Goal: Task Accomplishment & Management: Manage account settings

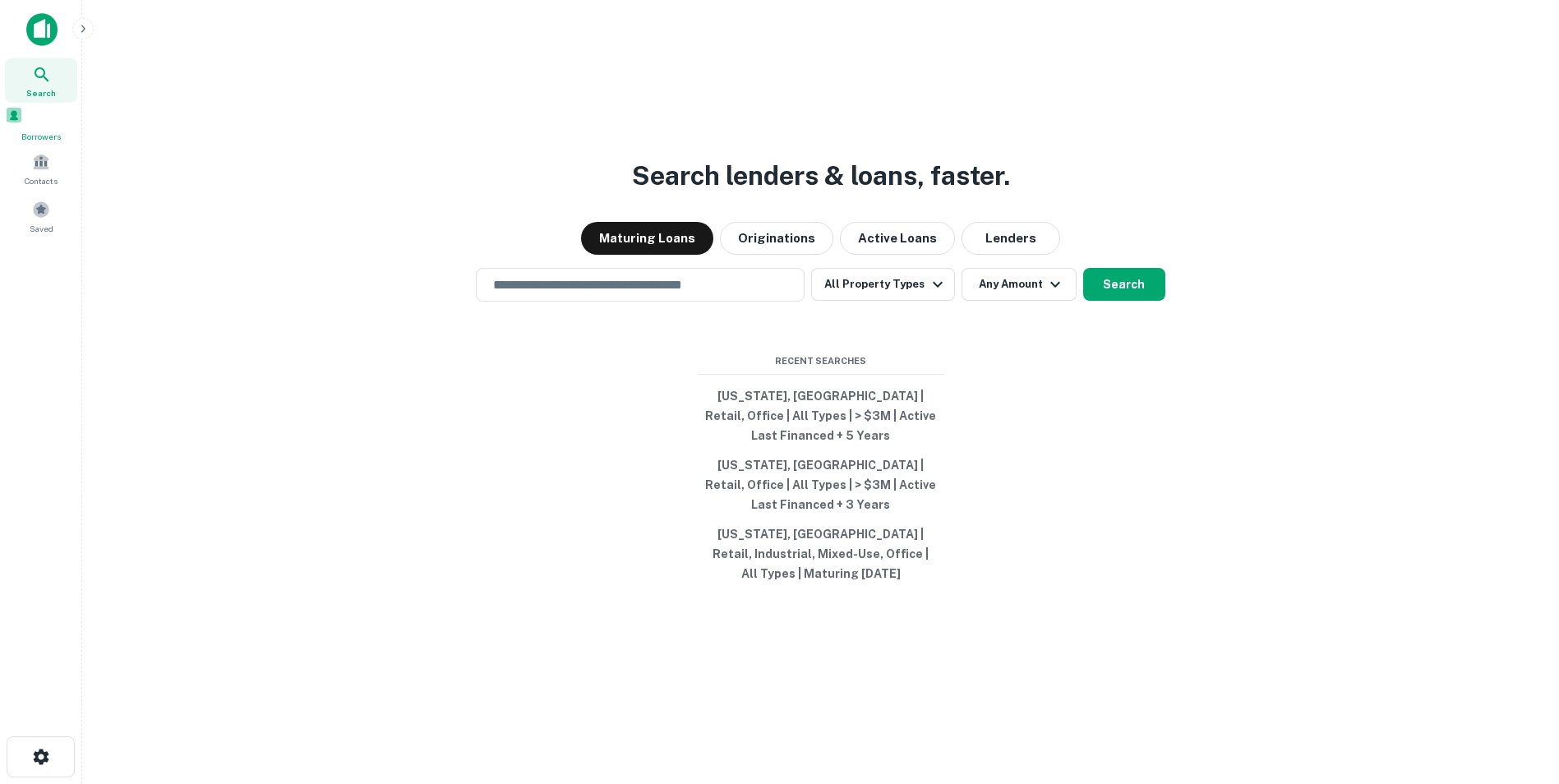
click at [32, 130] on div "Borrowers" at bounding box center [41, 125] width 72 height 37
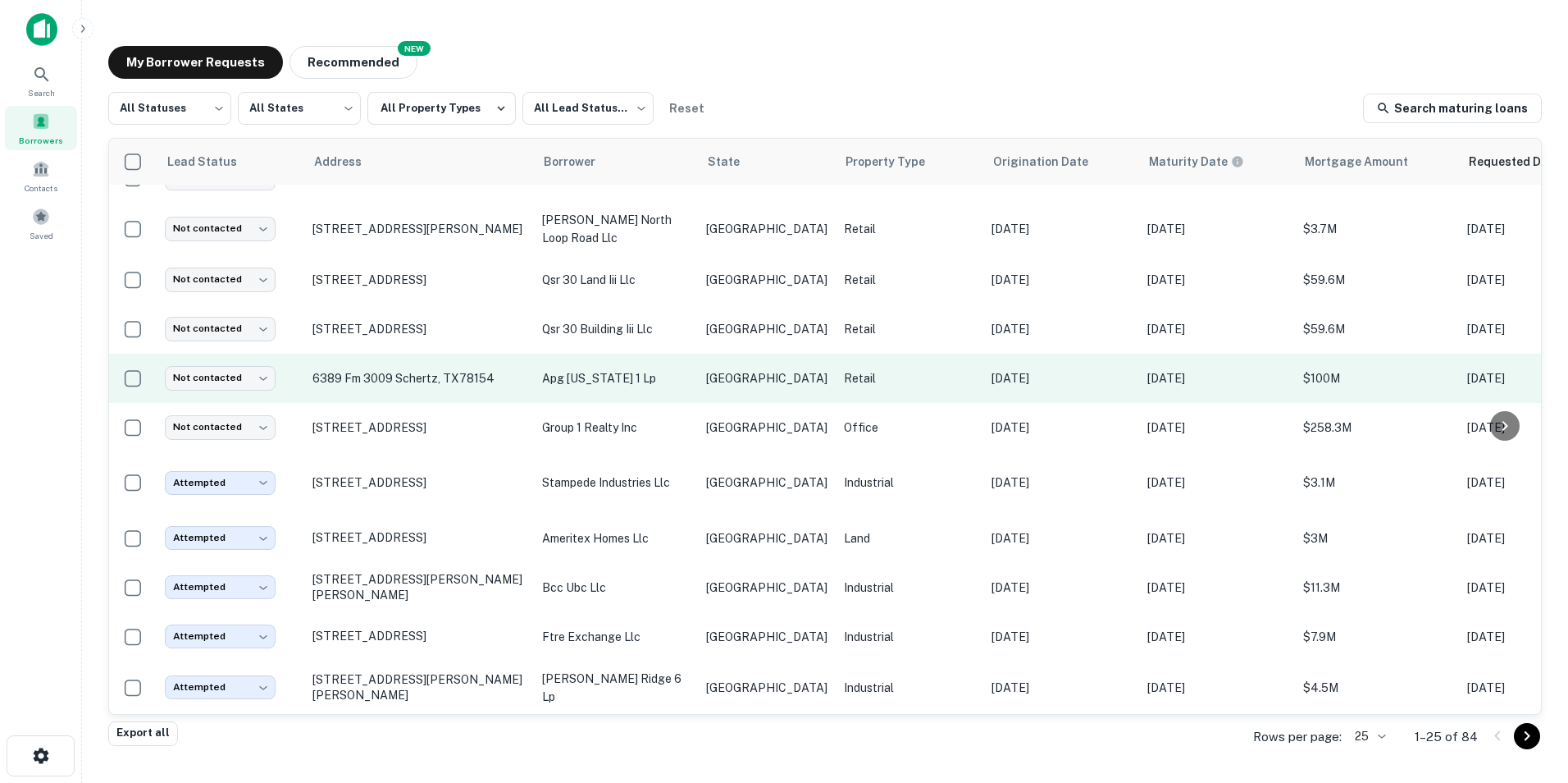
scroll to position [781, 0]
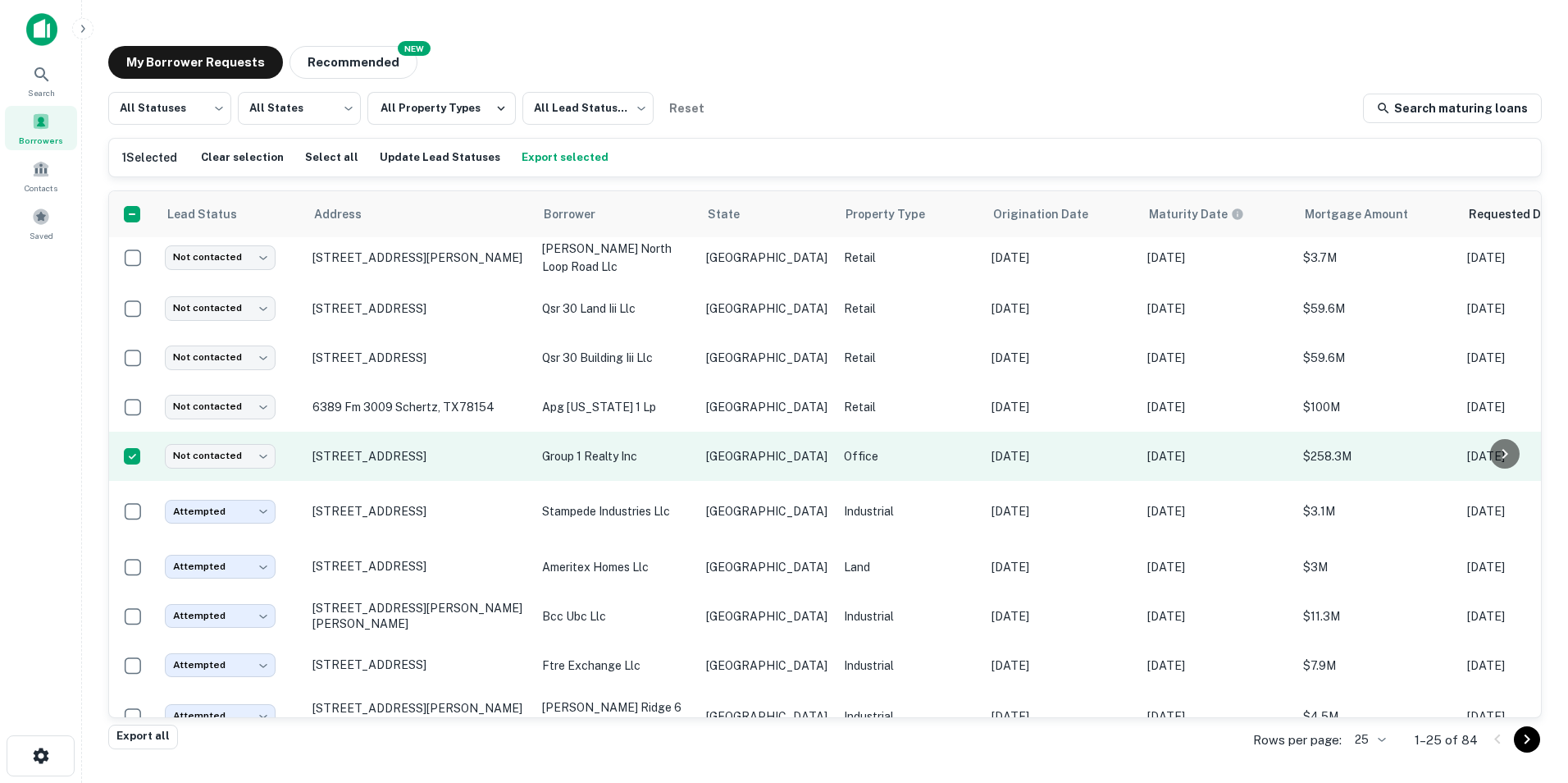
click at [586, 465] on p "group 1 realty inc" at bounding box center [616, 456] width 148 height 18
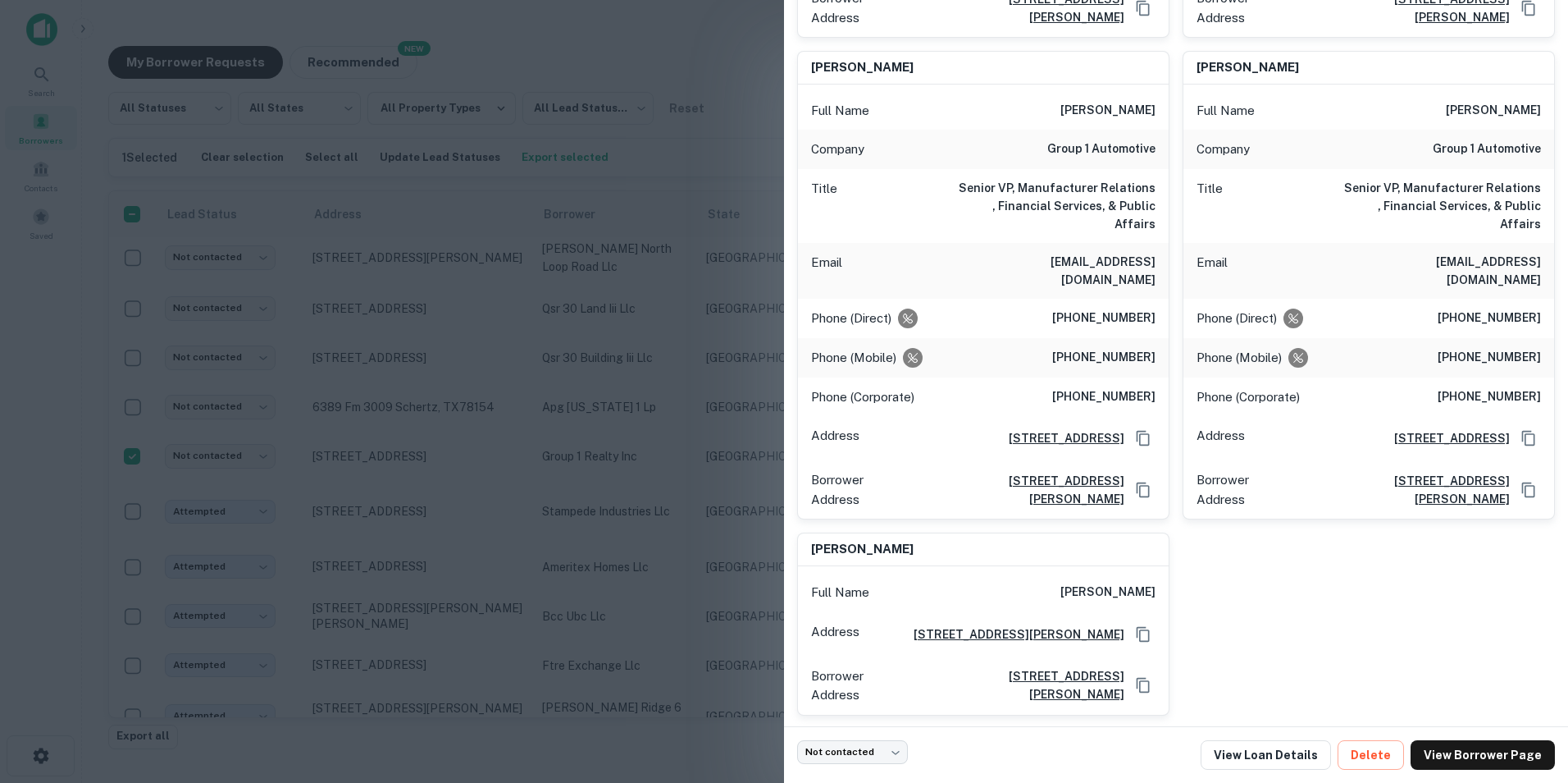
scroll to position [1097, 0]
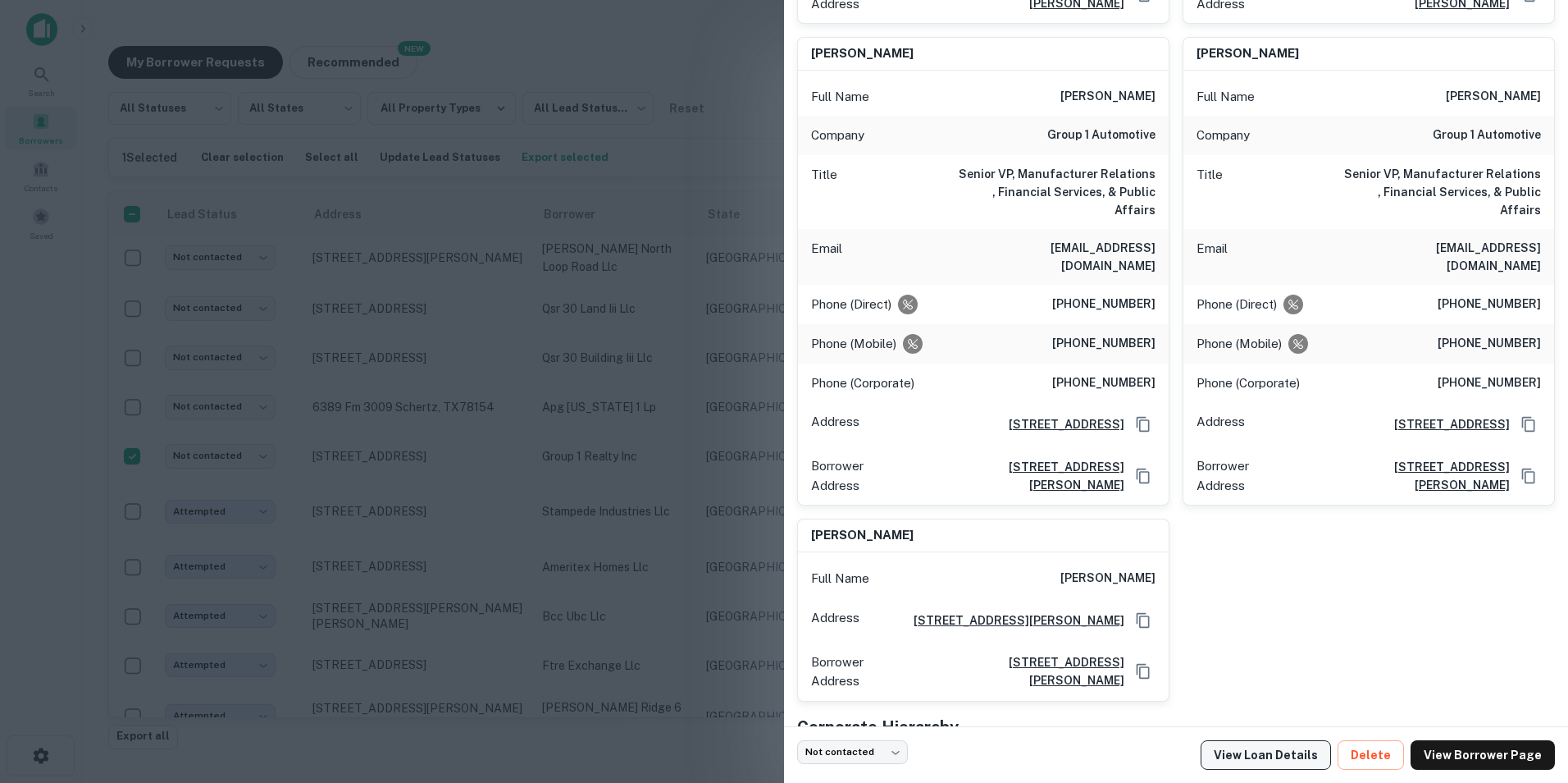
click at [1282, 760] on link "View Loan Details" at bounding box center [1265, 755] width 130 height 30
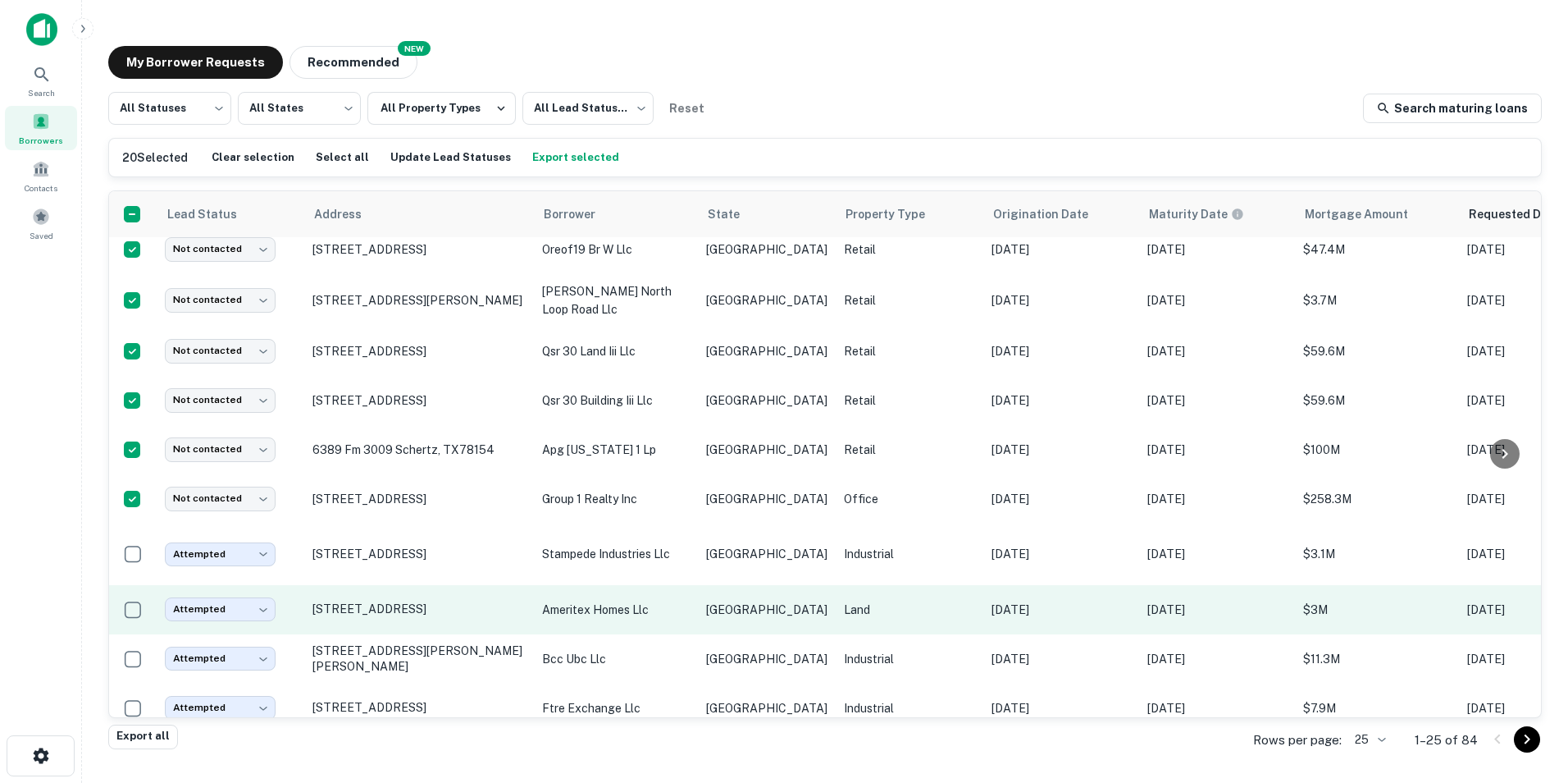
scroll to position [738, 0]
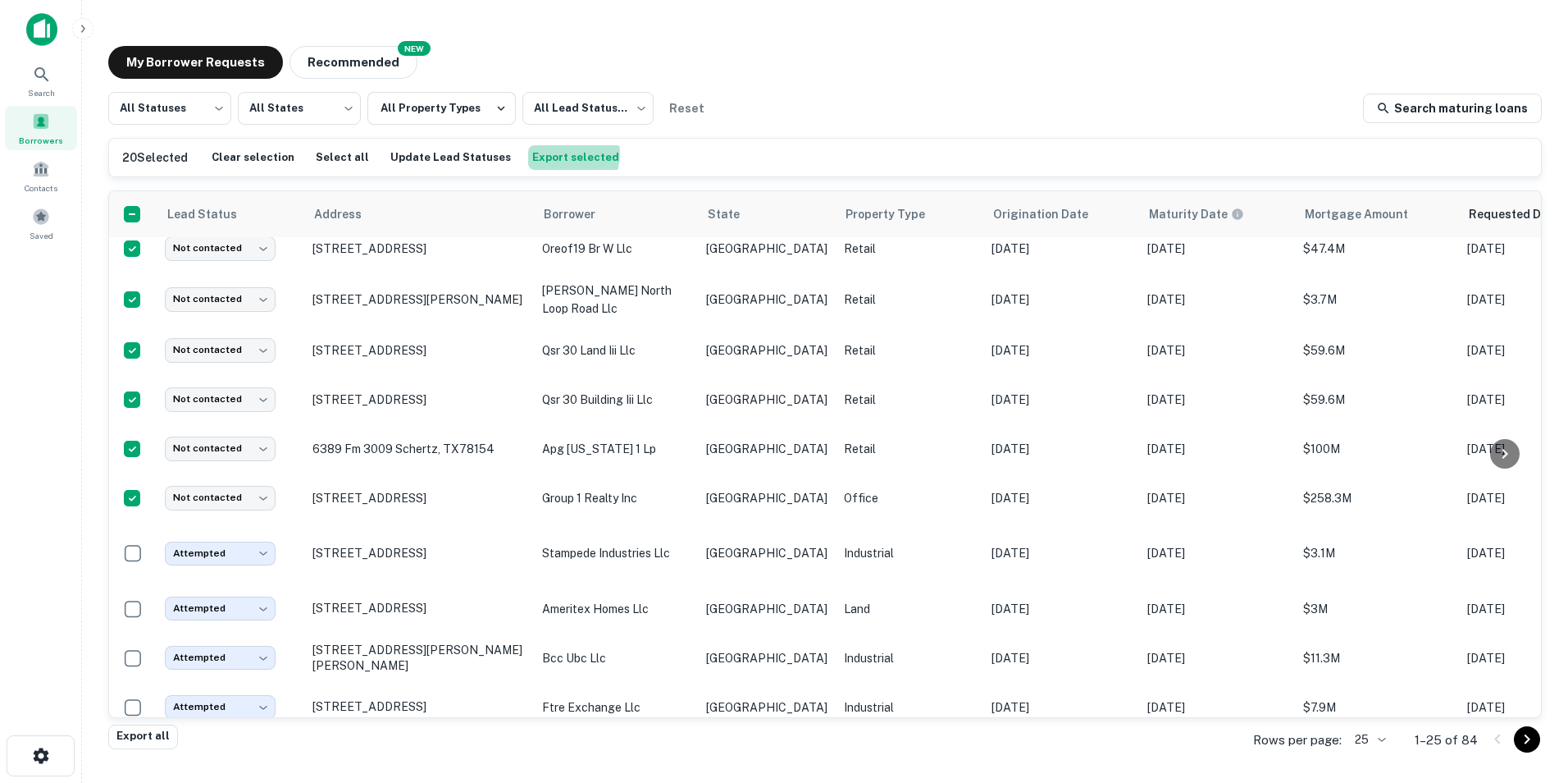
click at [539, 153] on button "Export selected" at bounding box center [575, 158] width 95 height 25
click at [415, 158] on button "Update Lead Statuses" at bounding box center [450, 158] width 129 height 25
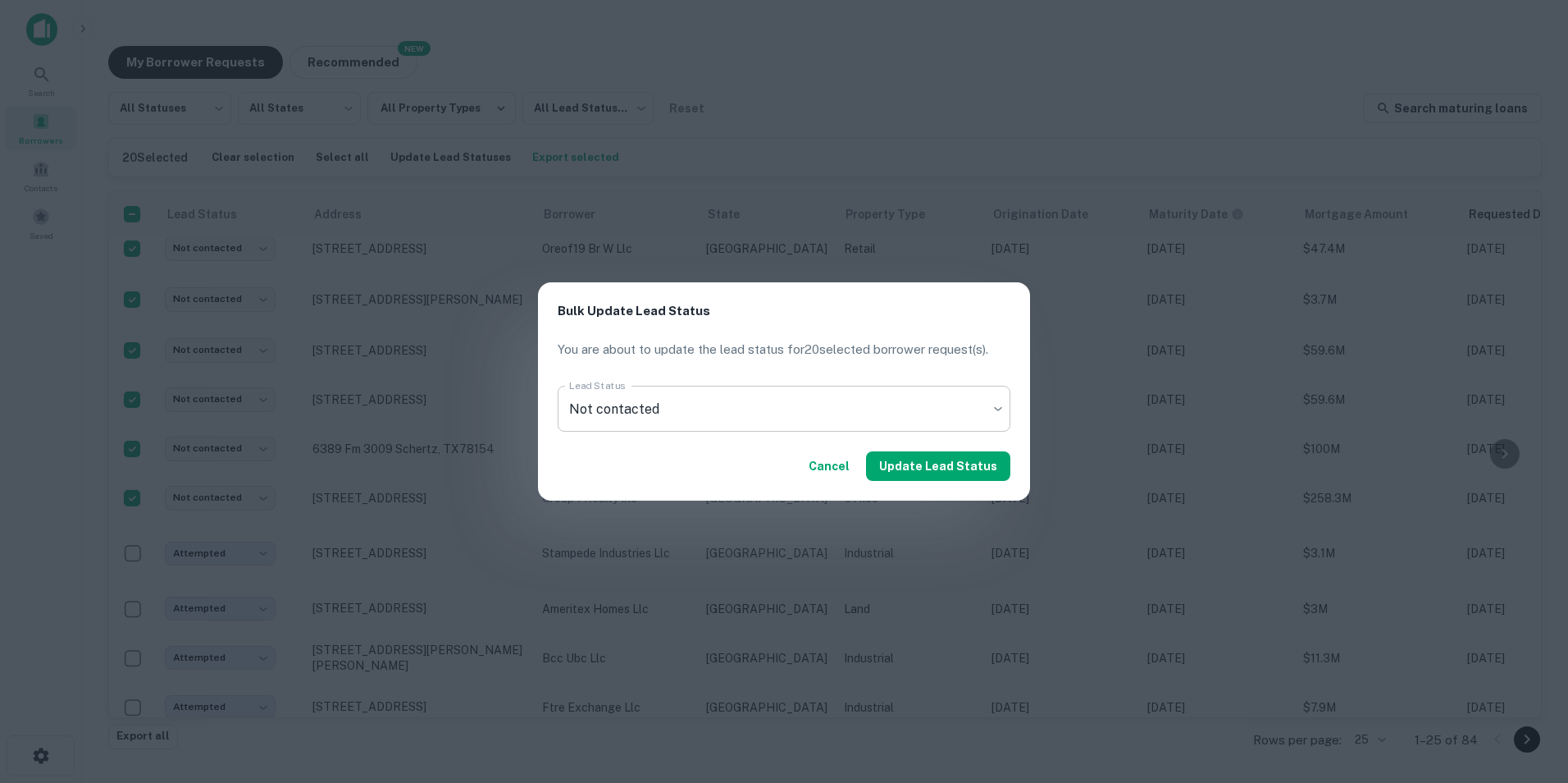
click at [634, 411] on body "Export downloaded successfully! Search Borrowers Contacts Saved My Borrower Req…" at bounding box center [784, 392] width 1568 height 783
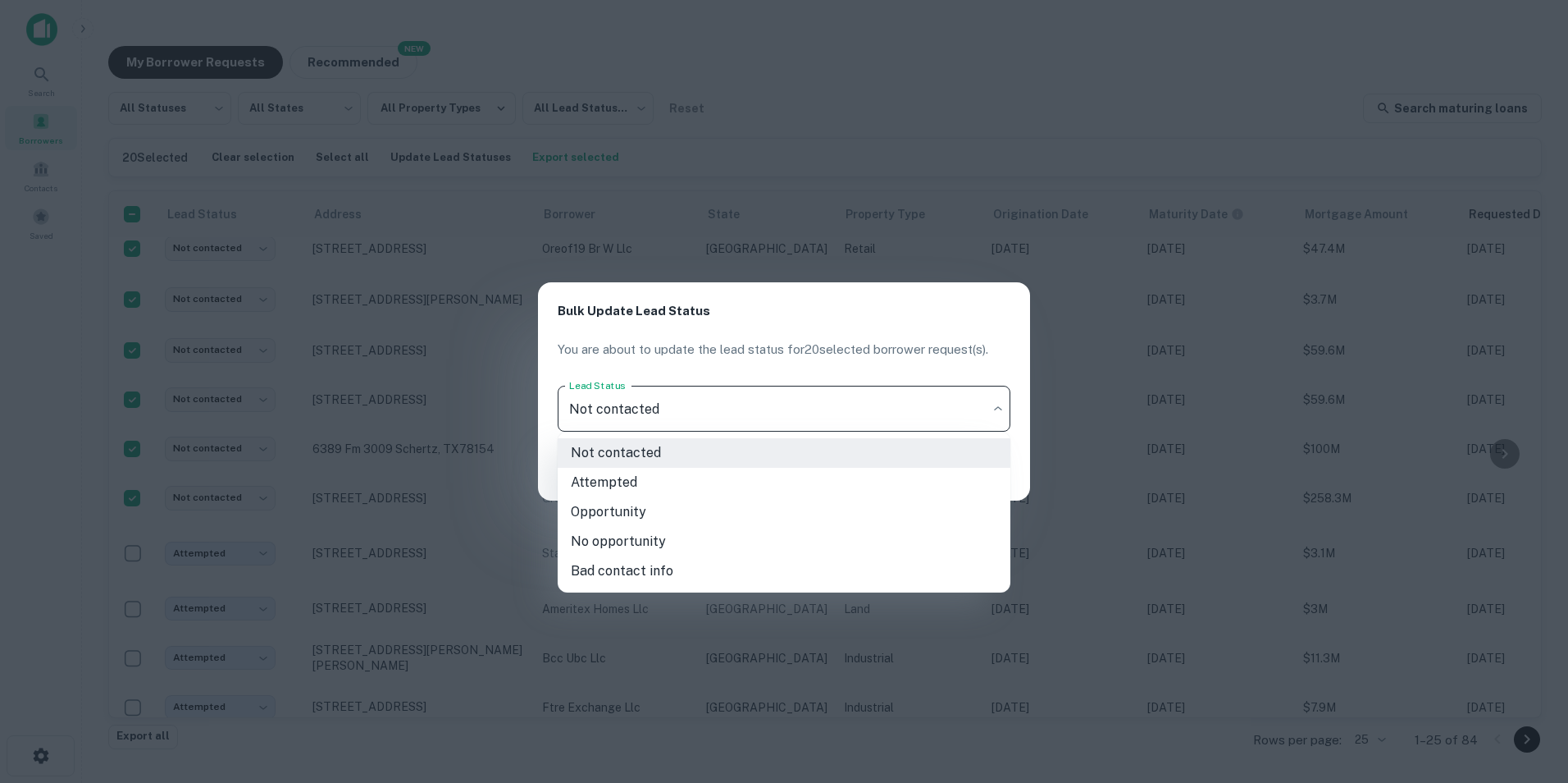
click at [624, 481] on li "Attempted" at bounding box center [784, 483] width 453 height 30
type input "*********"
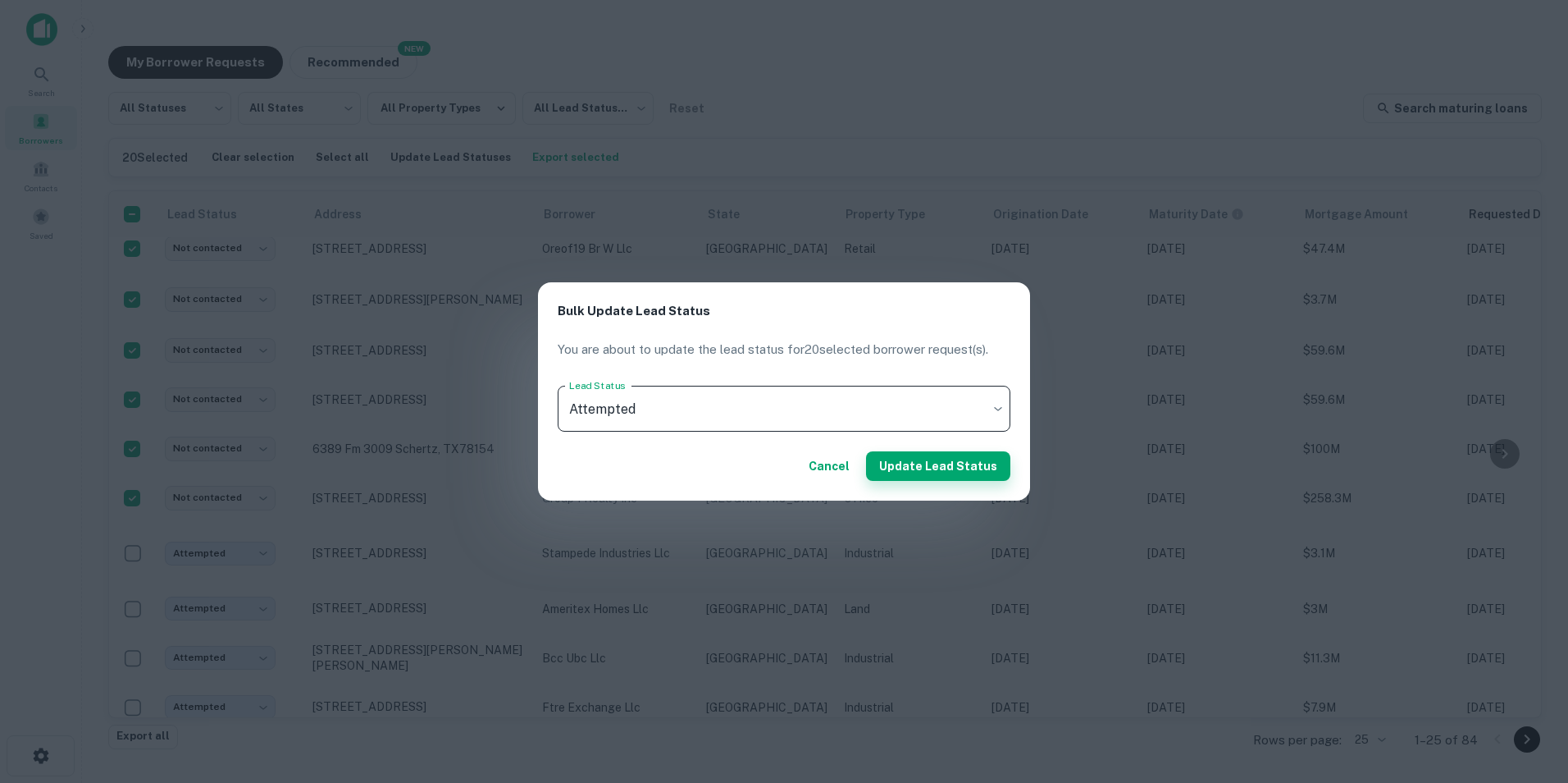
click at [927, 466] on button "Update Lead Status" at bounding box center [938, 466] width 144 height 30
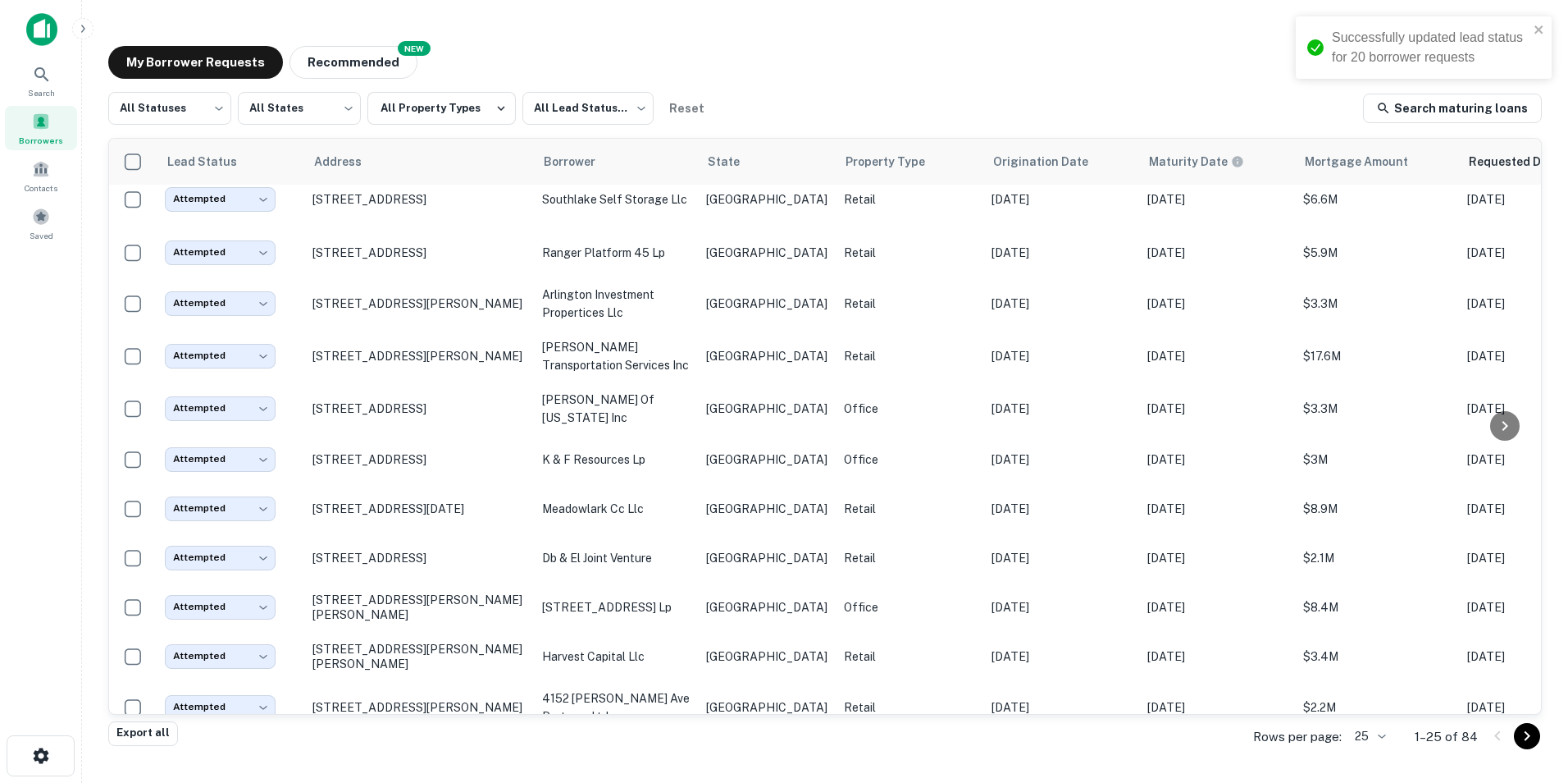
scroll to position [82, 0]
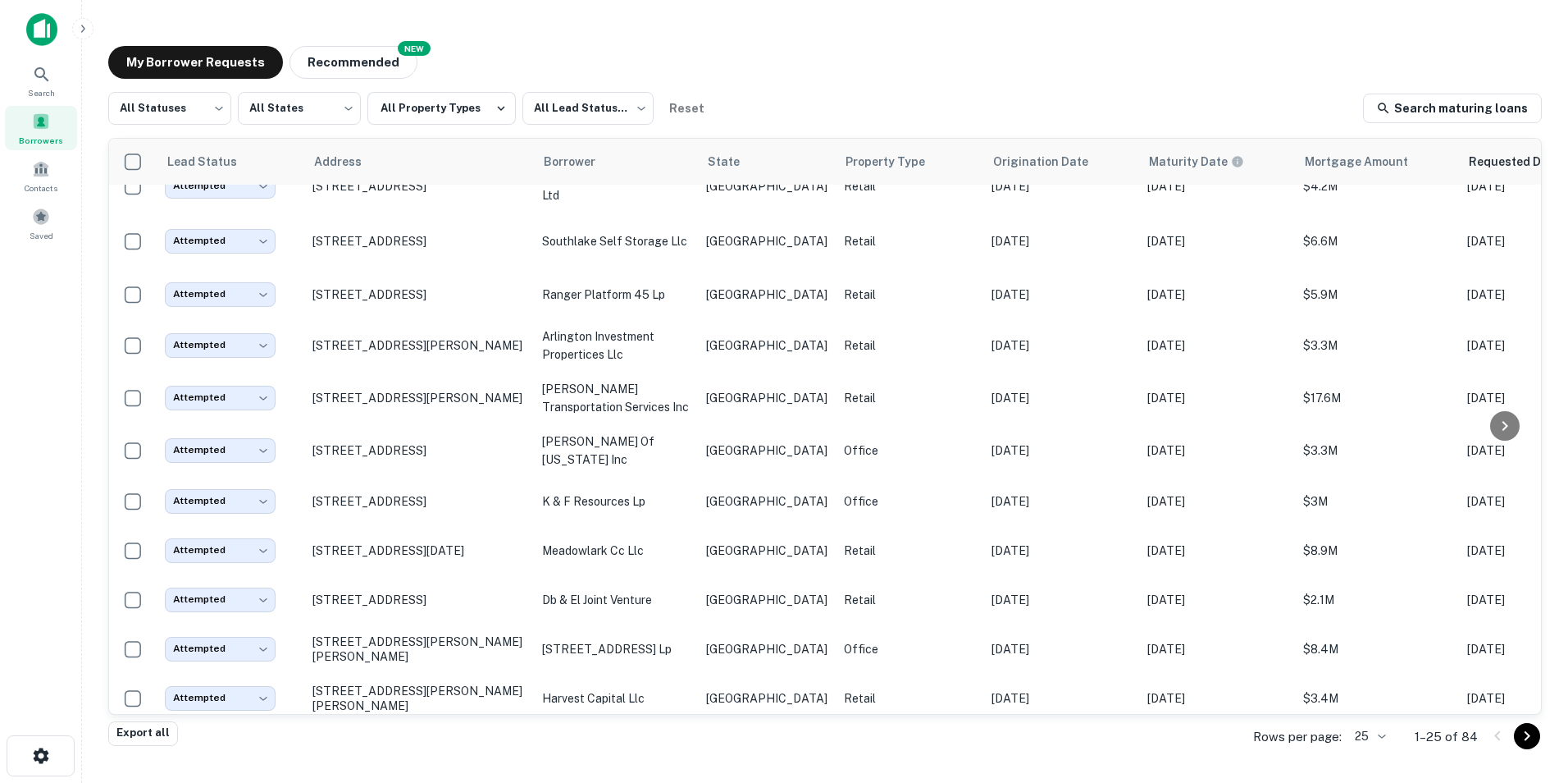
click at [812, 68] on div "My Borrower Requests NEW Recommended" at bounding box center [825, 62] width 1434 height 33
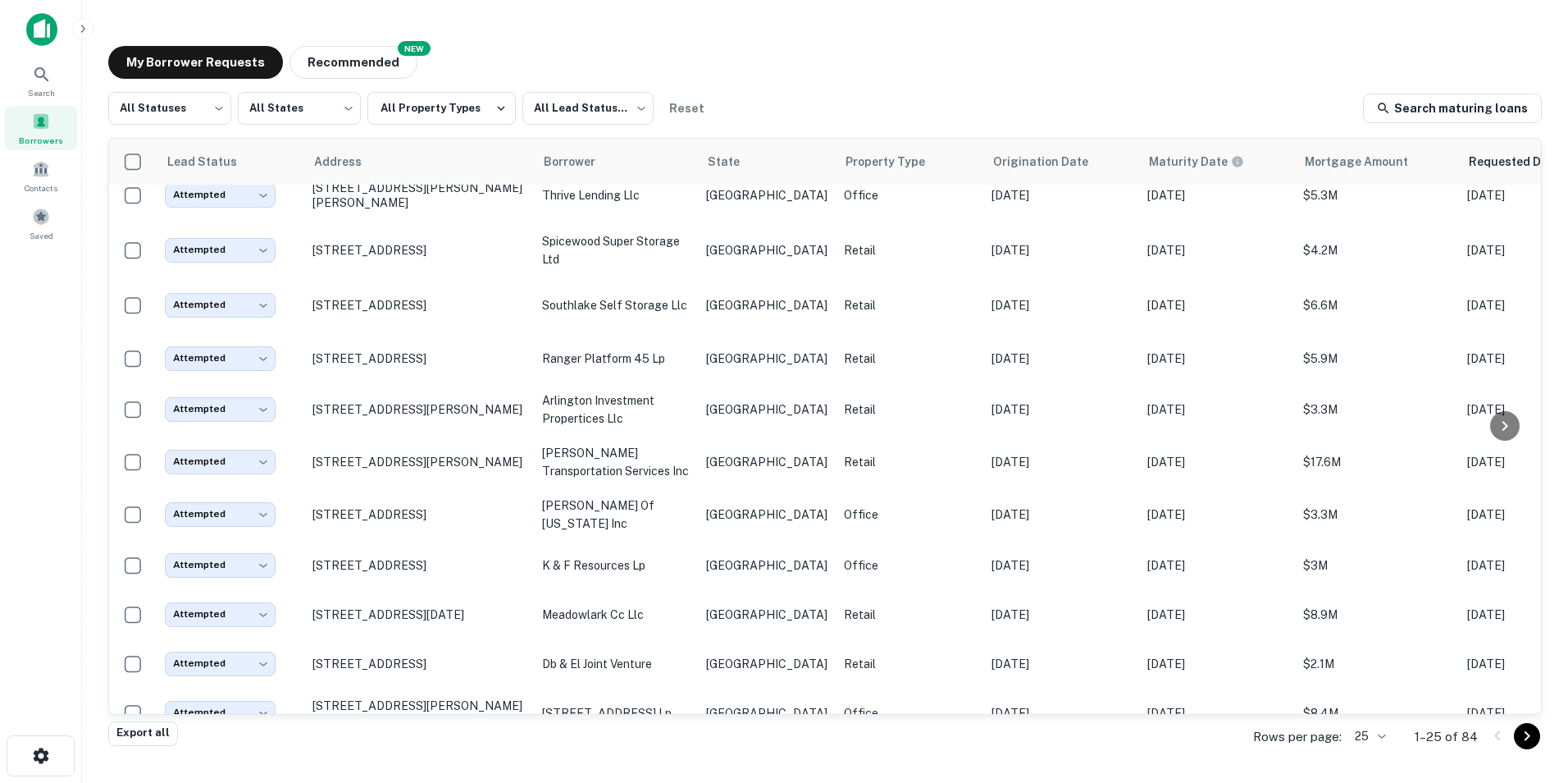
scroll to position [0, 0]
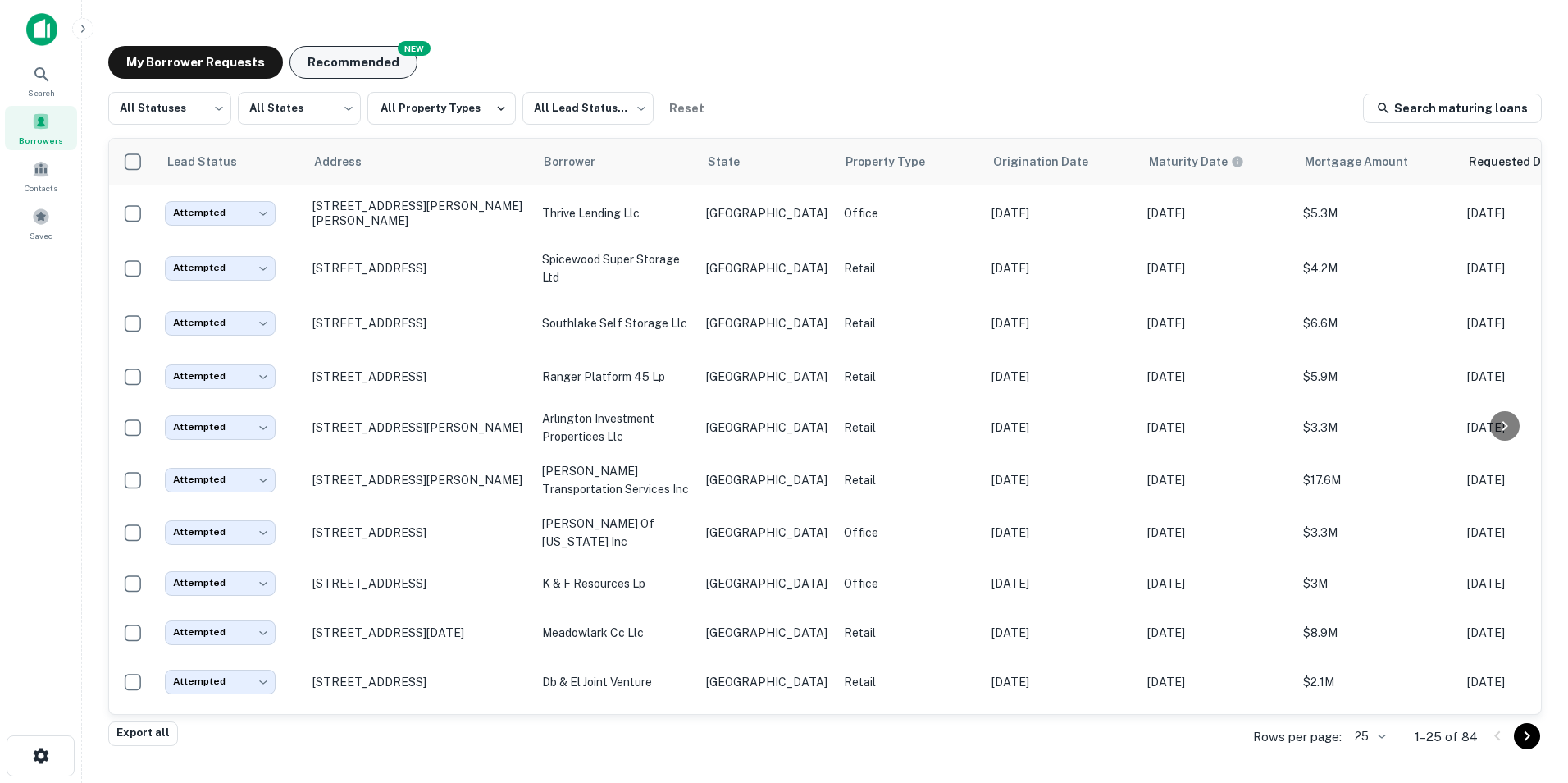
click at [344, 58] on button "Recommended" at bounding box center [353, 62] width 128 height 33
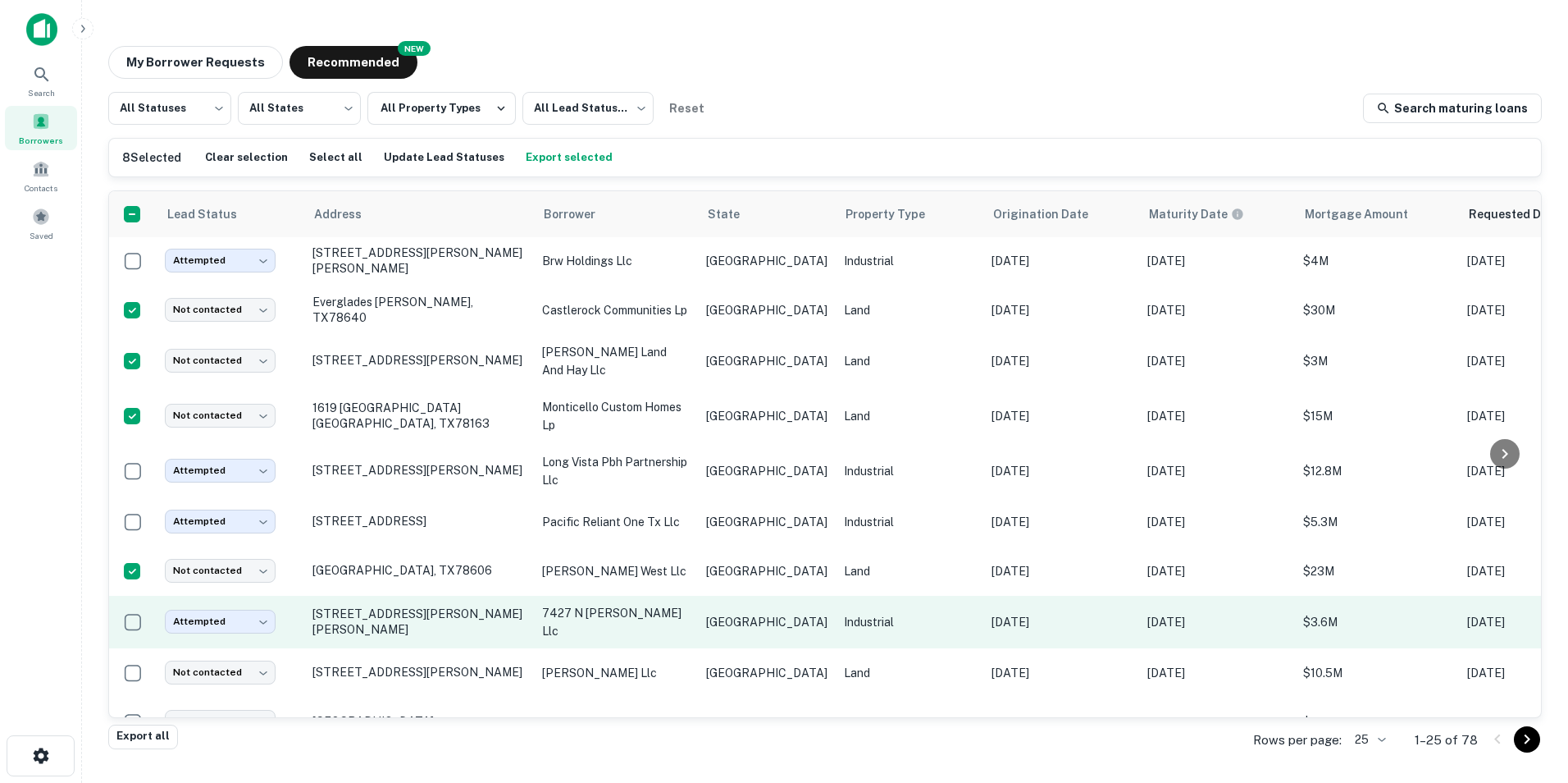
scroll to position [827, 0]
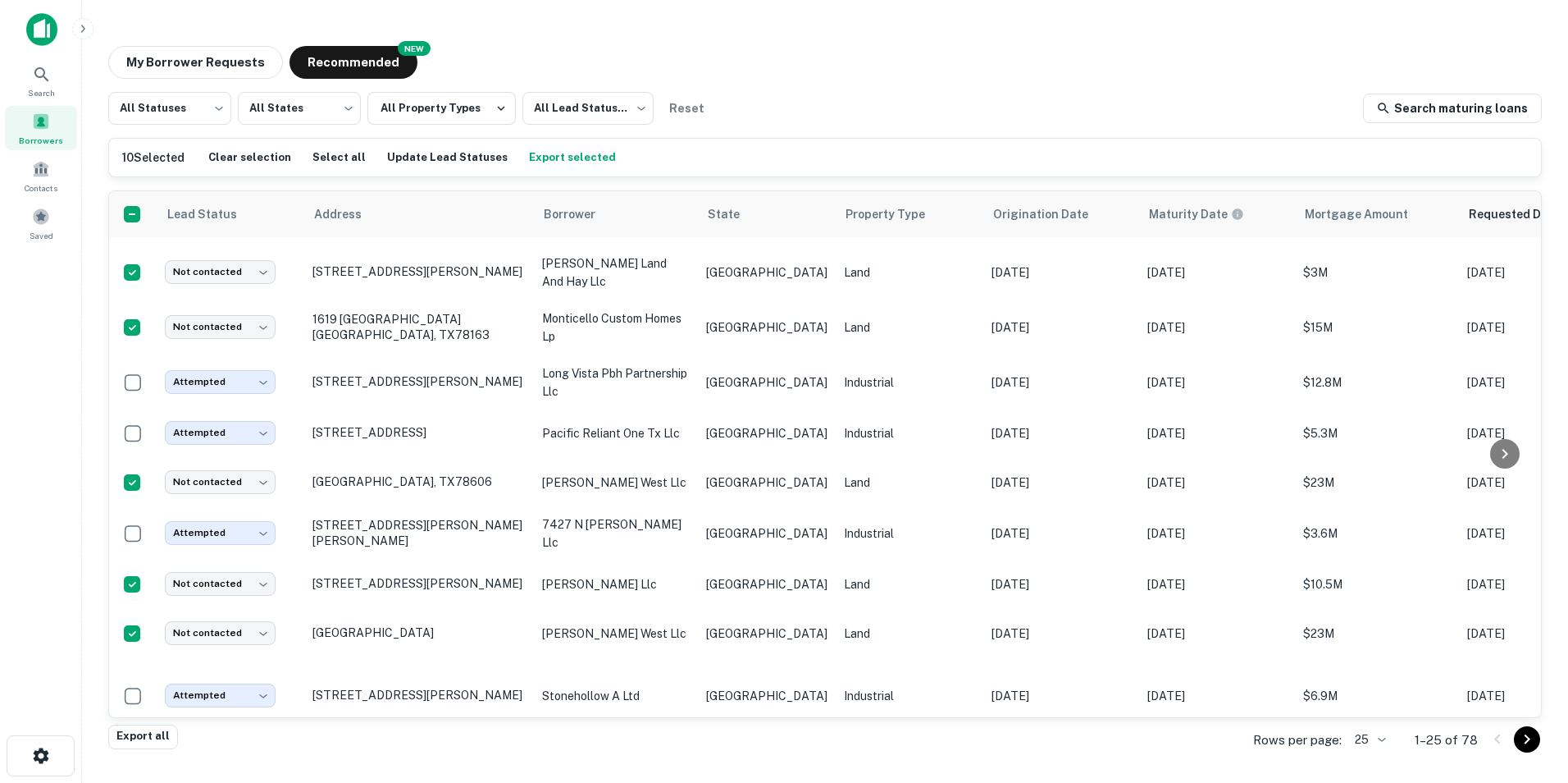
click at [737, 59] on div "My Borrower Requests NEW Recommended" at bounding box center [825, 62] width 1434 height 33
click at [453, 157] on button "Update Lead Statuses" at bounding box center [447, 158] width 129 height 25
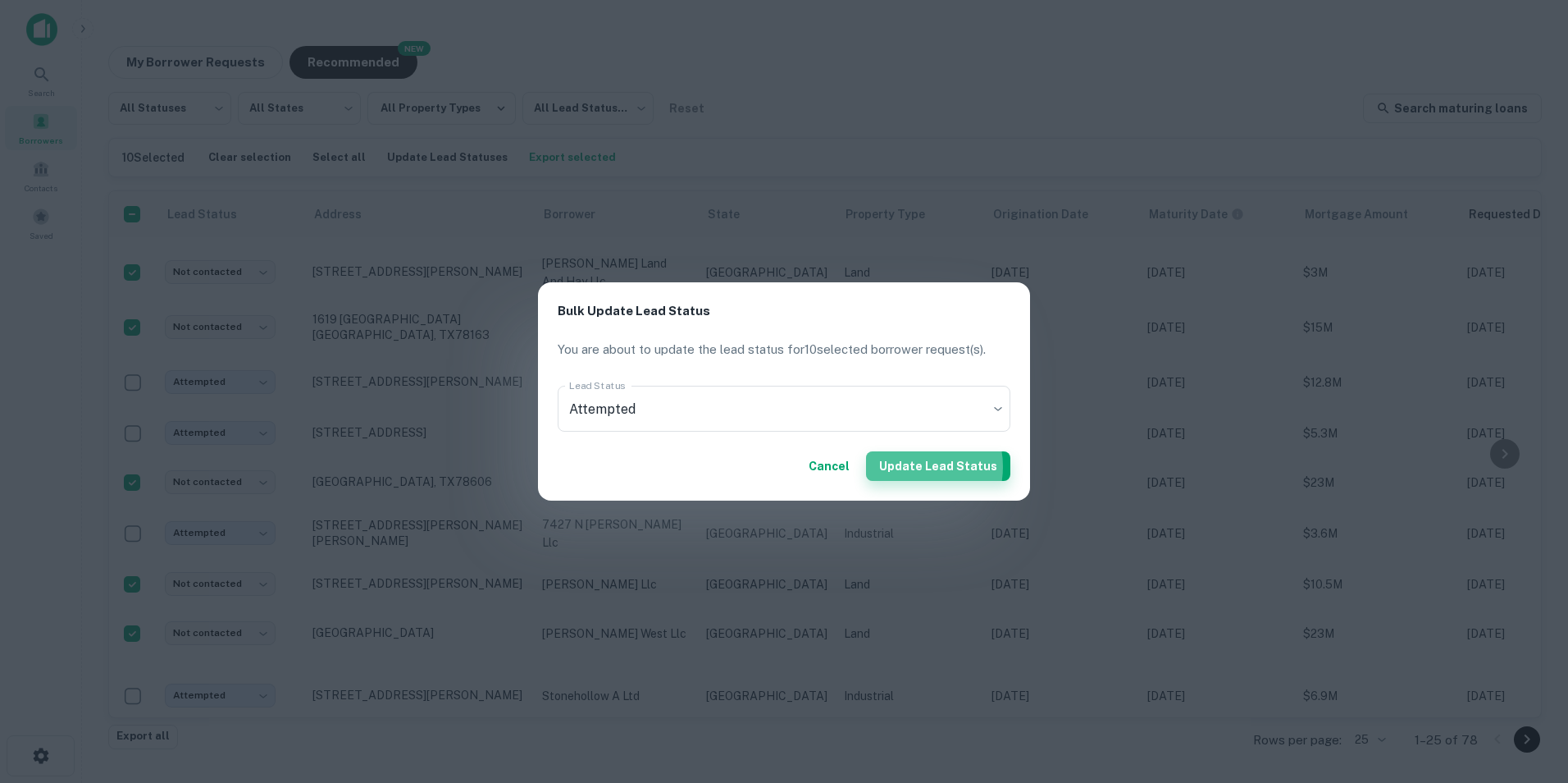
click at [915, 466] on button "Update Lead Status" at bounding box center [938, 466] width 144 height 30
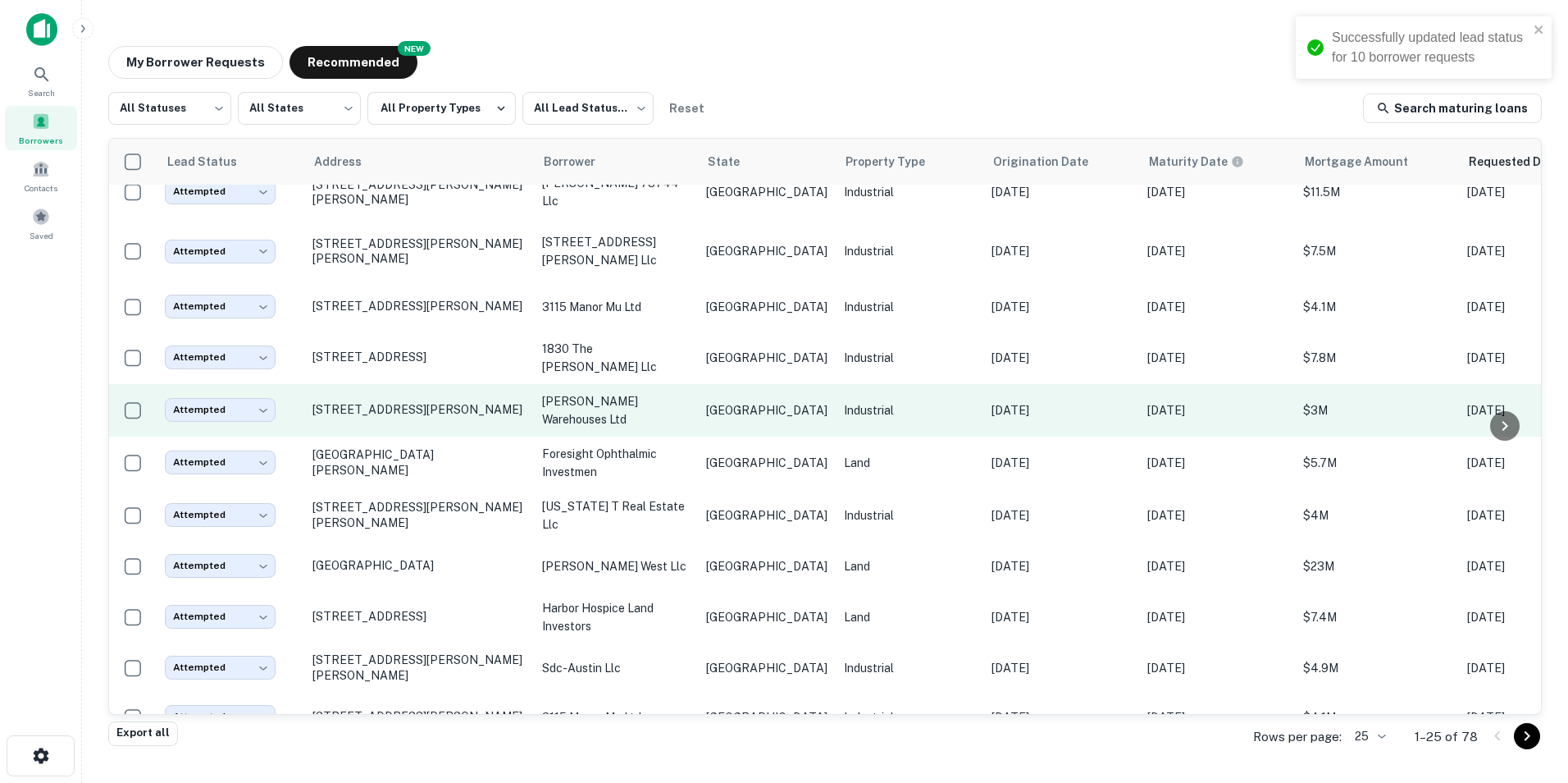
scroll to position [0, 0]
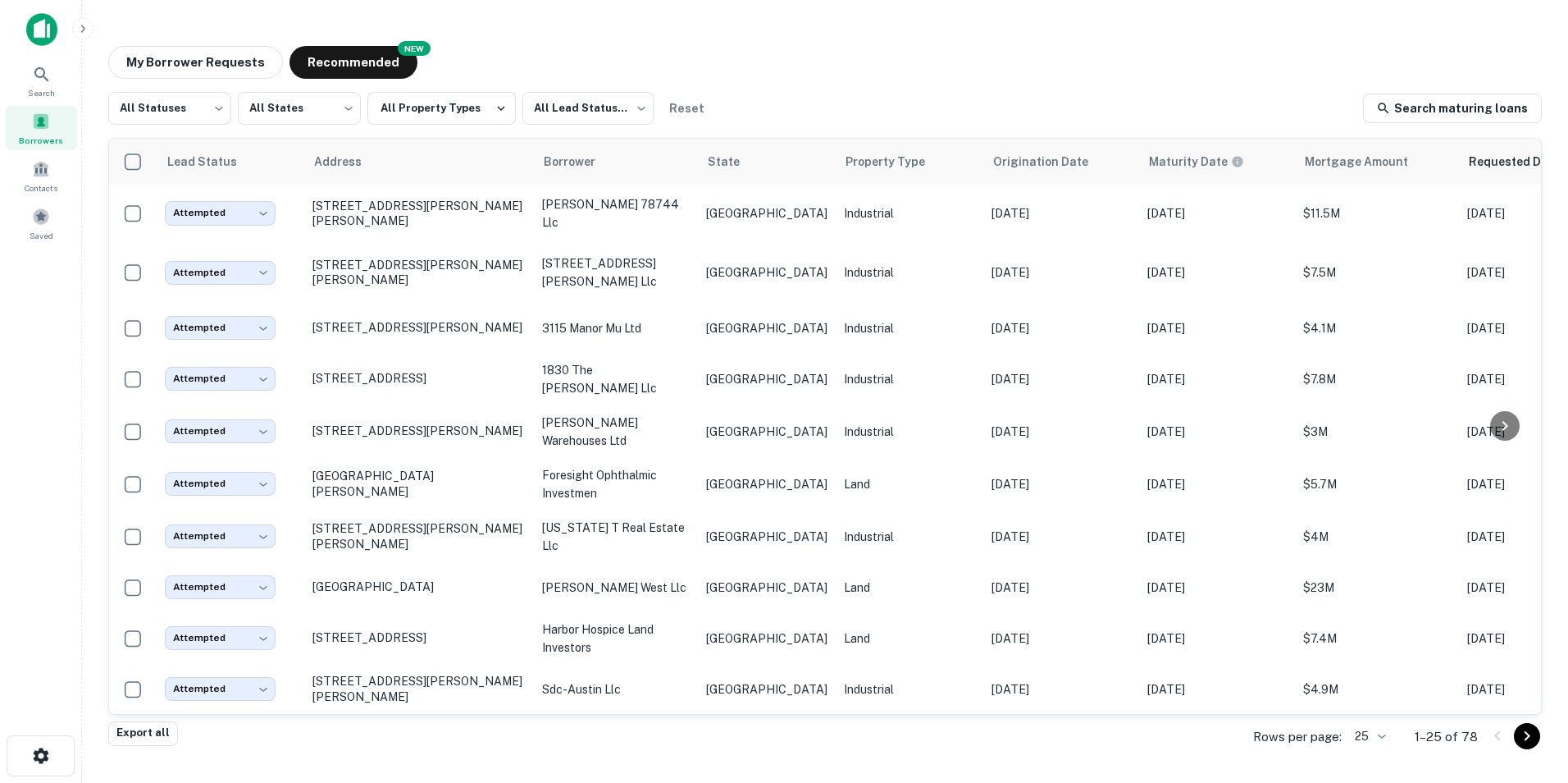
click at [902, 54] on div "My Borrower Requests NEW Recommended" at bounding box center [825, 62] width 1434 height 33
